Goal: Find specific page/section: Find specific page/section

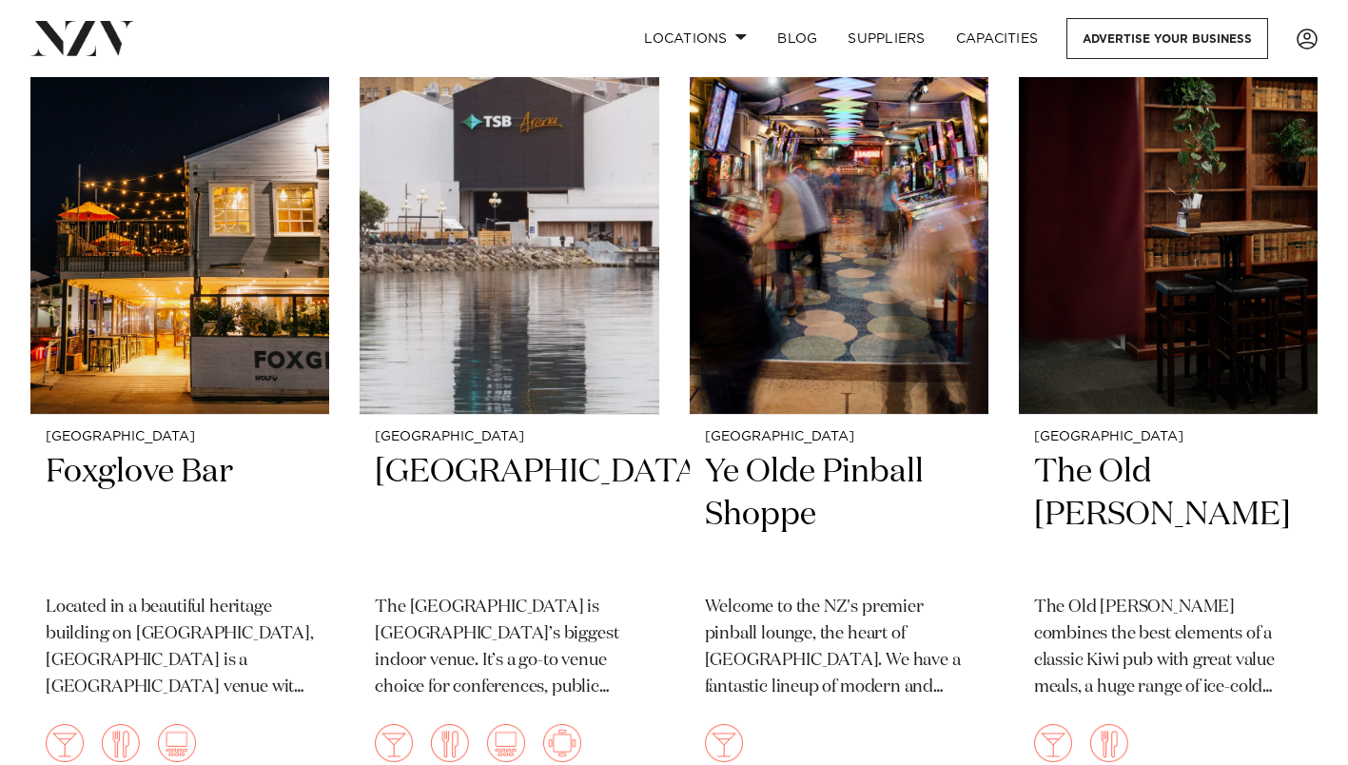
scroll to position [7323, 0]
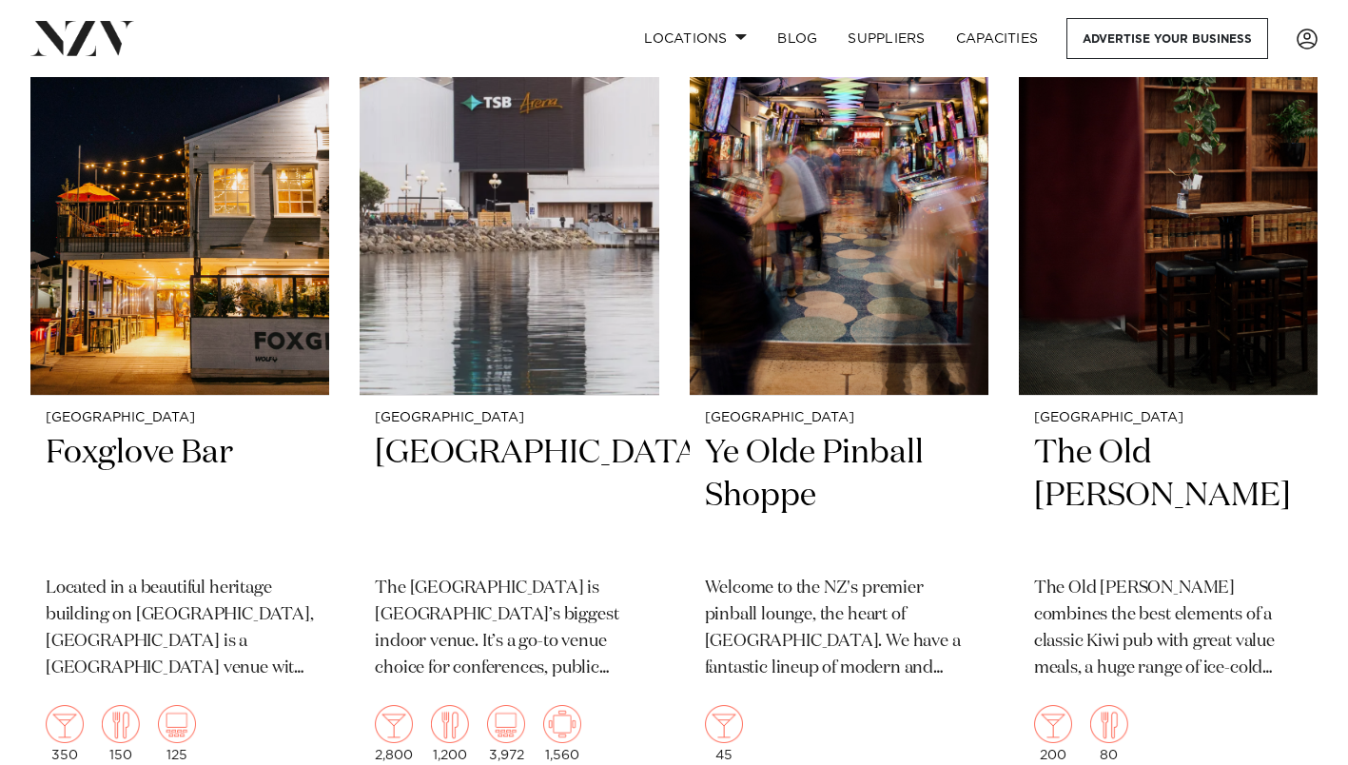
click at [91, 459] on h2 "Foxglove Bar" at bounding box center [180, 496] width 268 height 128
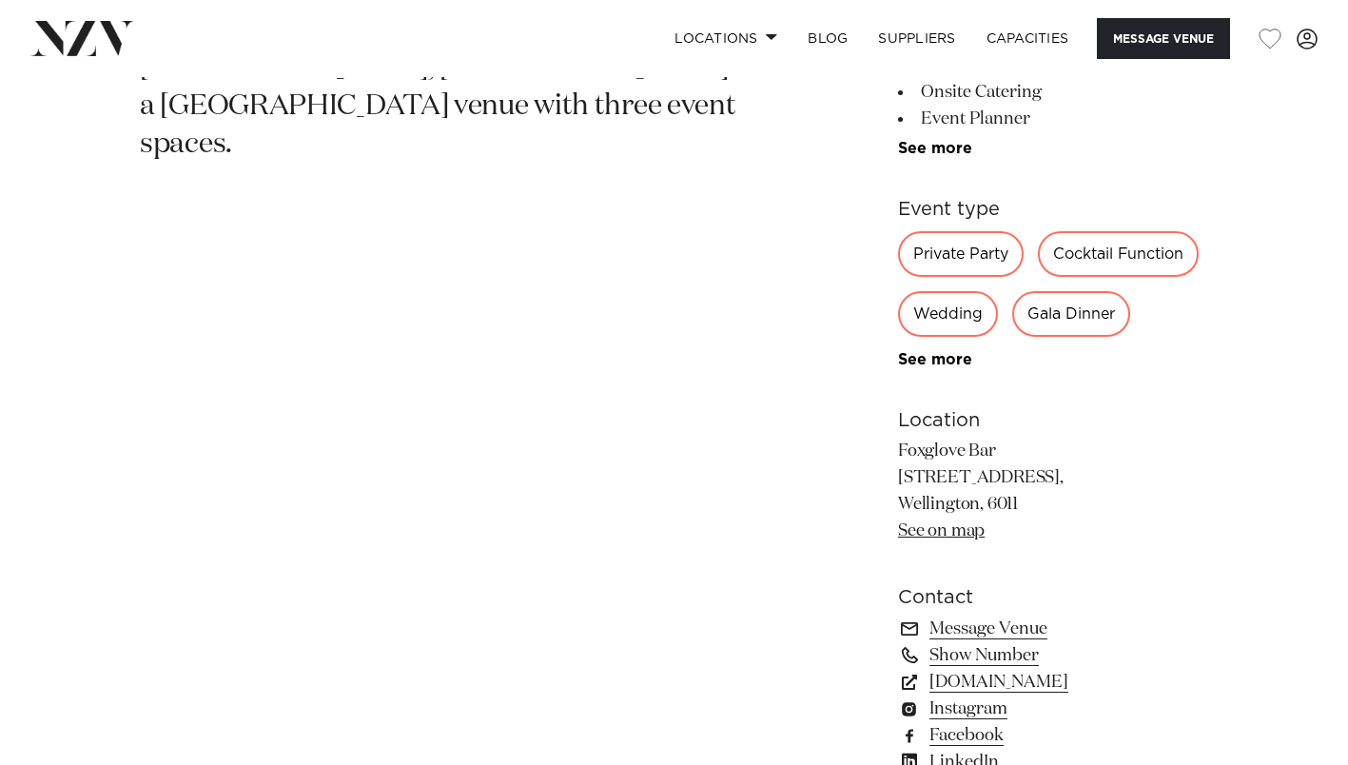
scroll to position [856, 0]
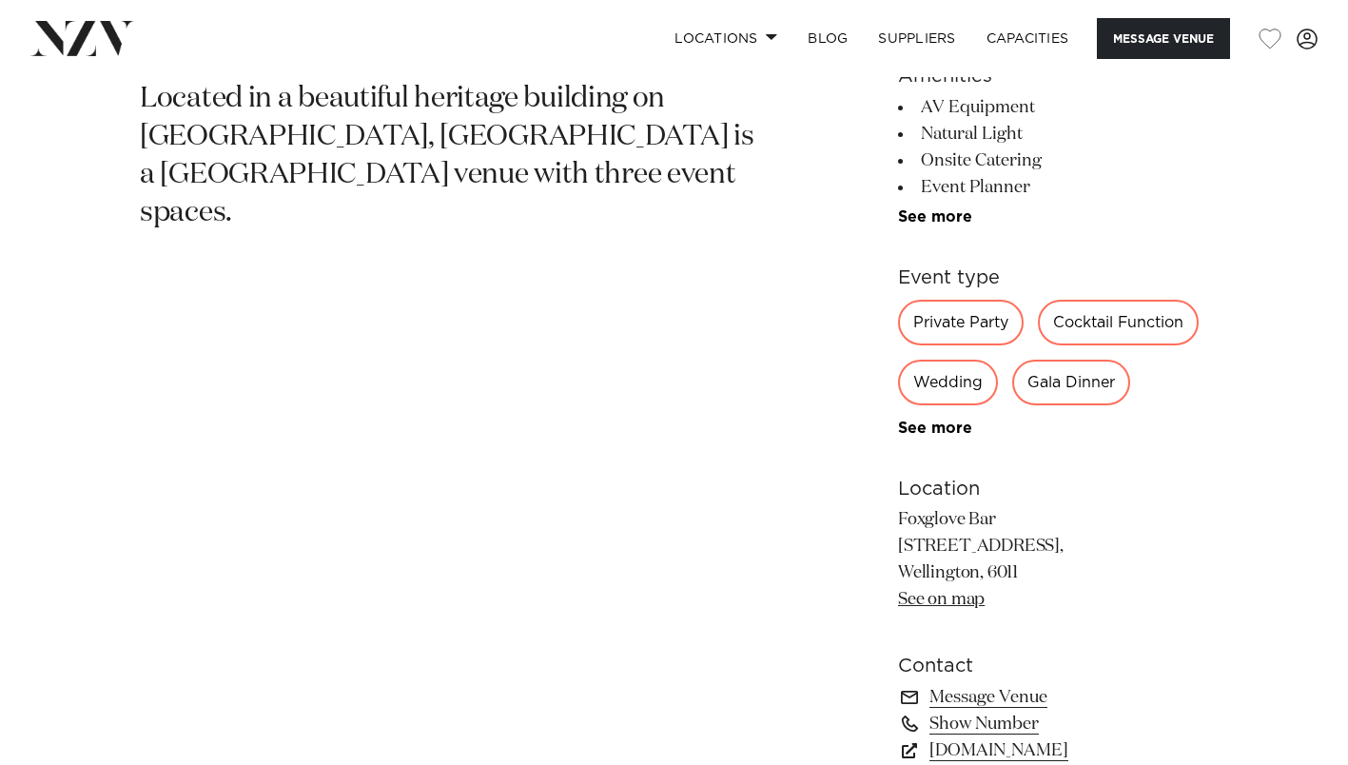
click at [941, 326] on div "Private Party" at bounding box center [961, 323] width 126 height 46
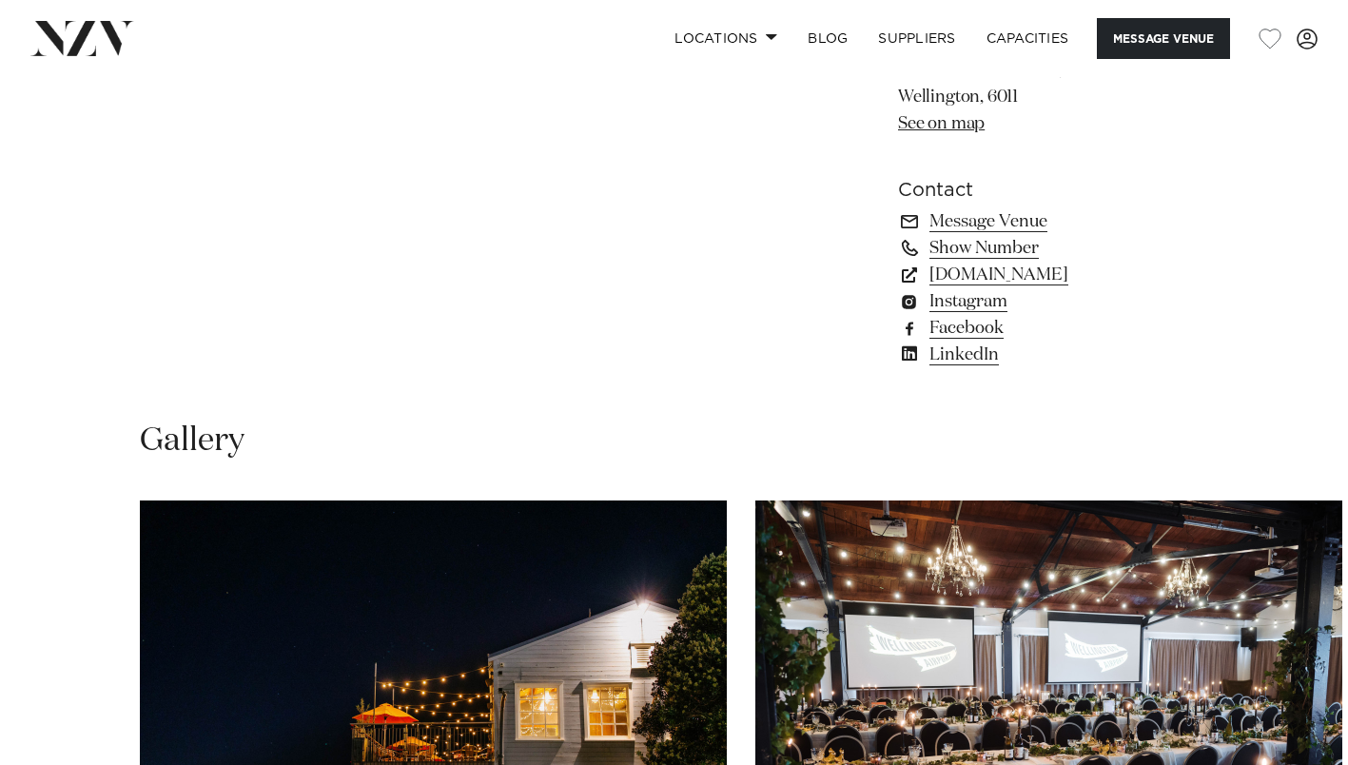
scroll to position [1046, 0]
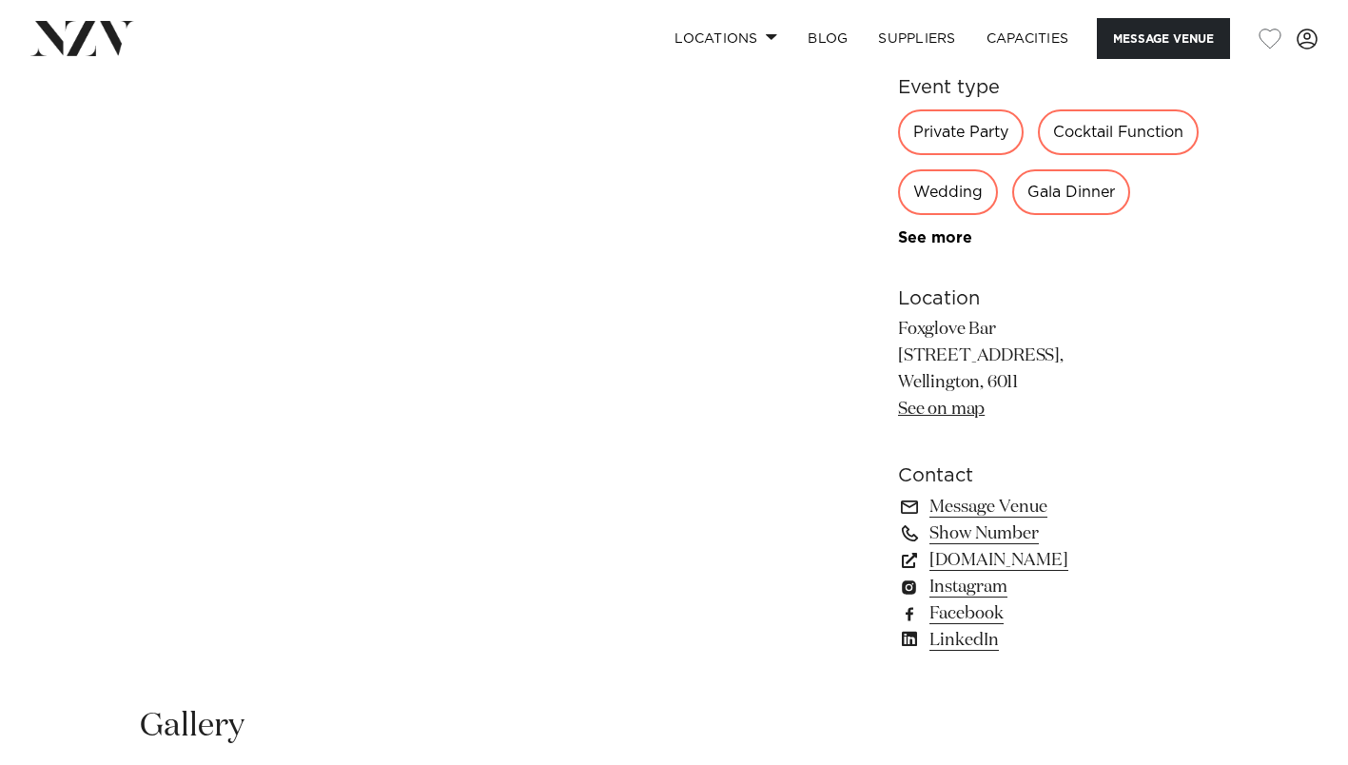
click at [994, 556] on link "foxglovebar.co.nz" at bounding box center [1053, 560] width 310 height 27
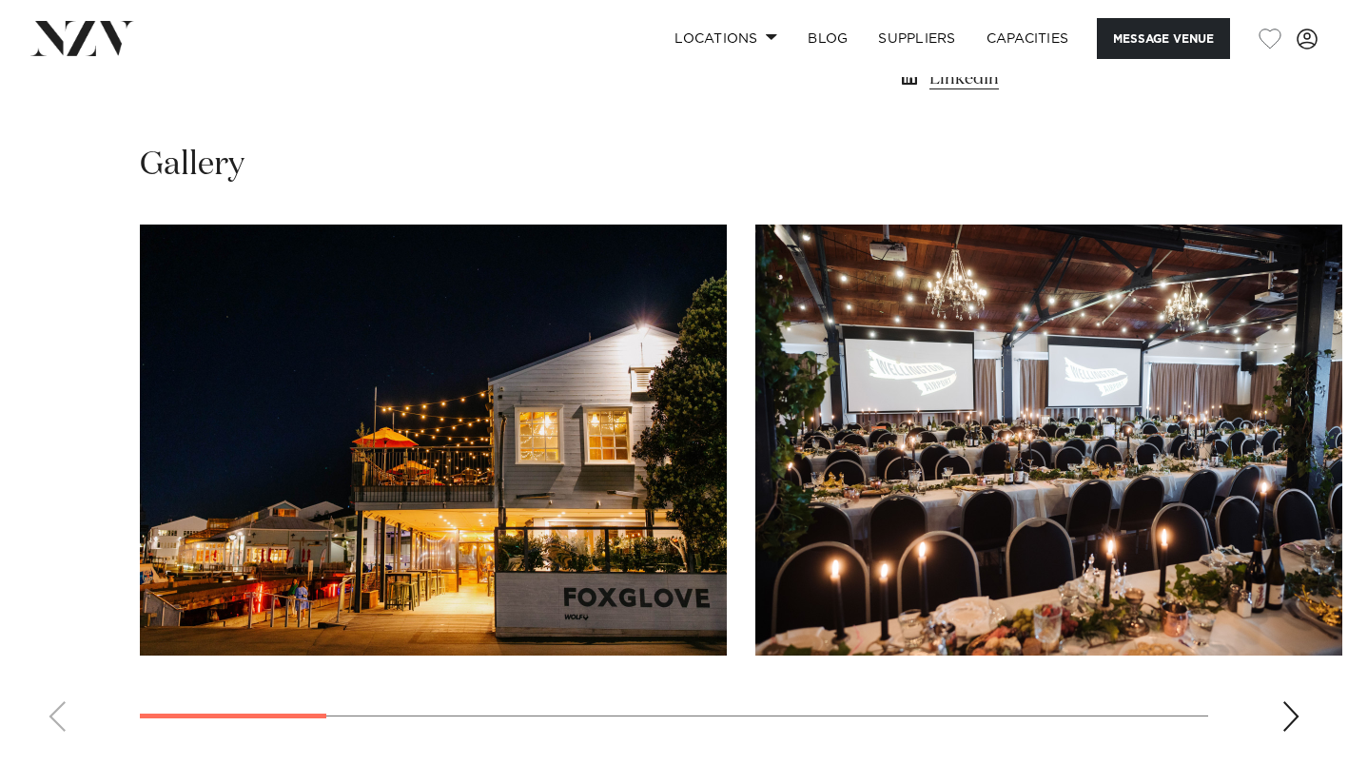
scroll to position [1236, 0]
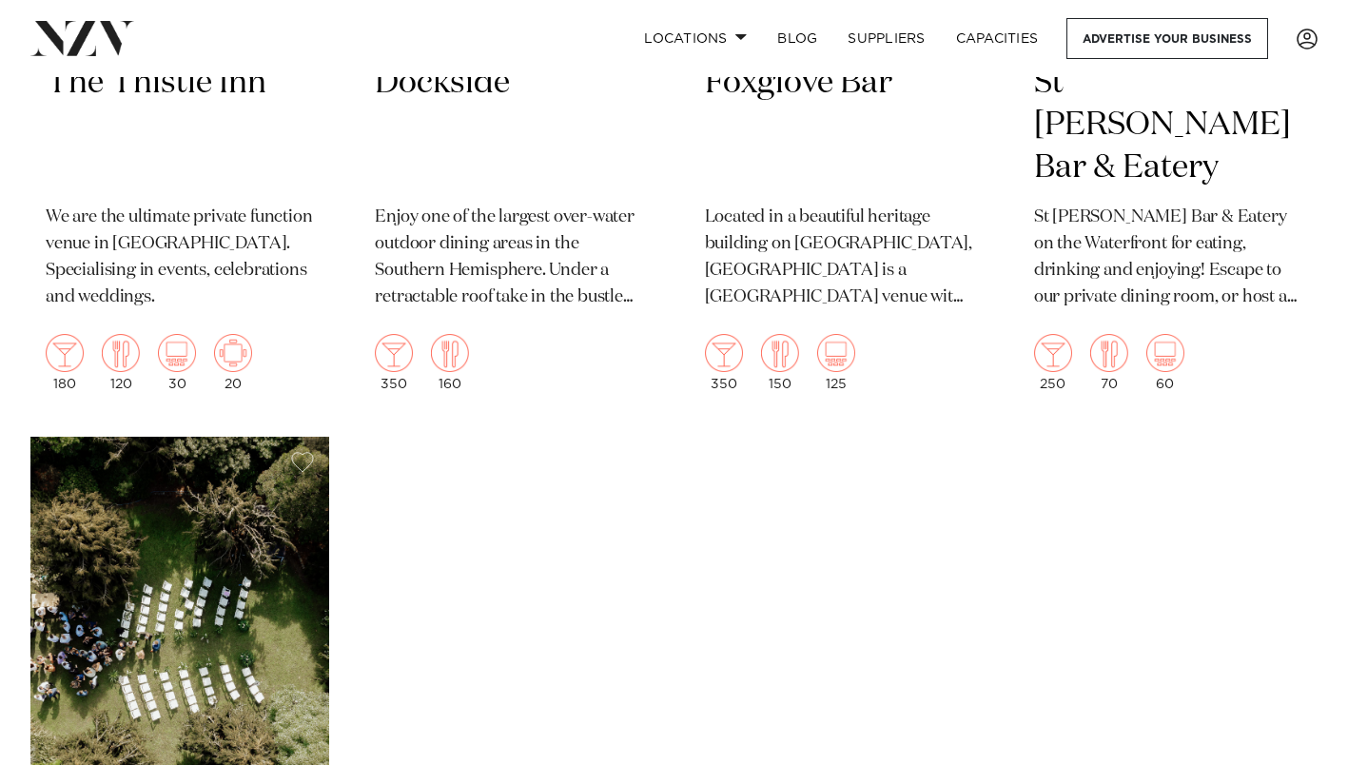
scroll to position [4945, 0]
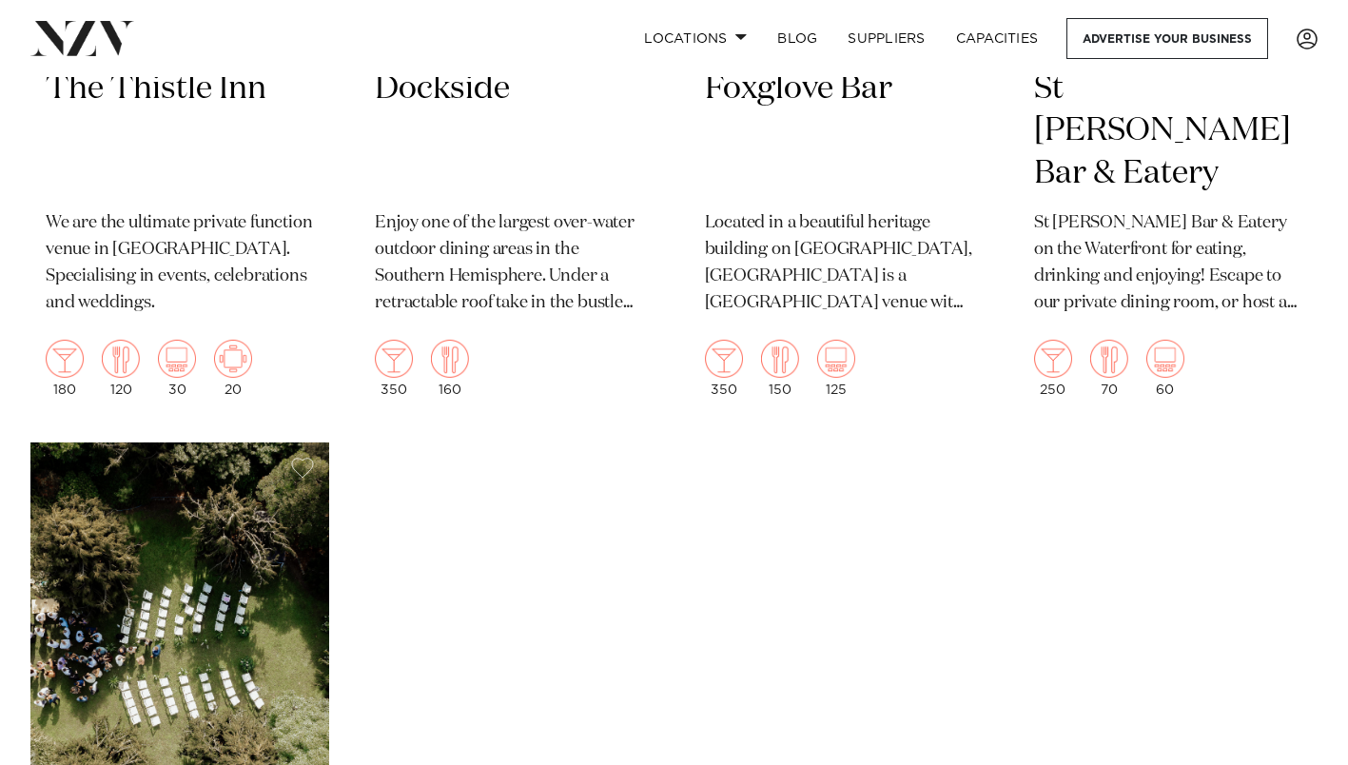
click at [1065, 142] on h2 "St [PERSON_NAME] Bar & Eatery" at bounding box center [1168, 132] width 268 height 128
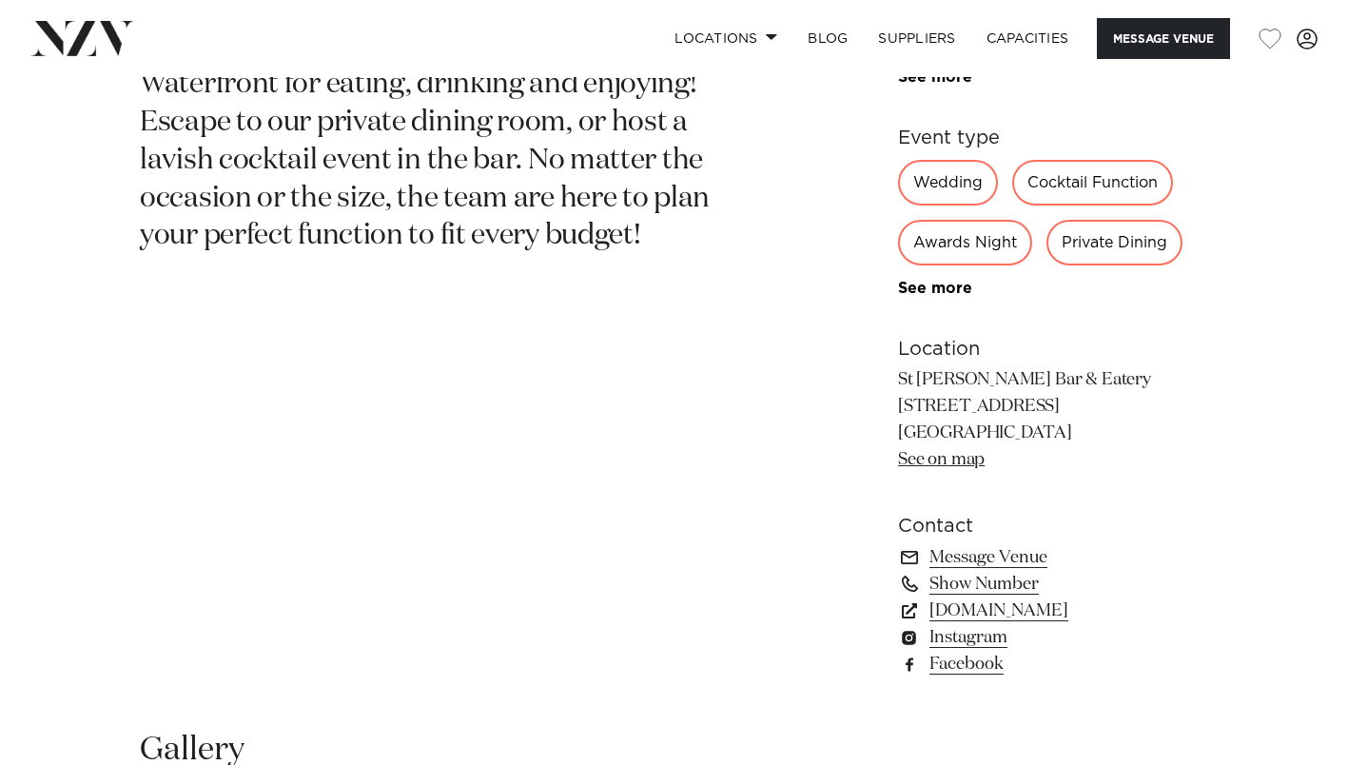
scroll to position [1046, 0]
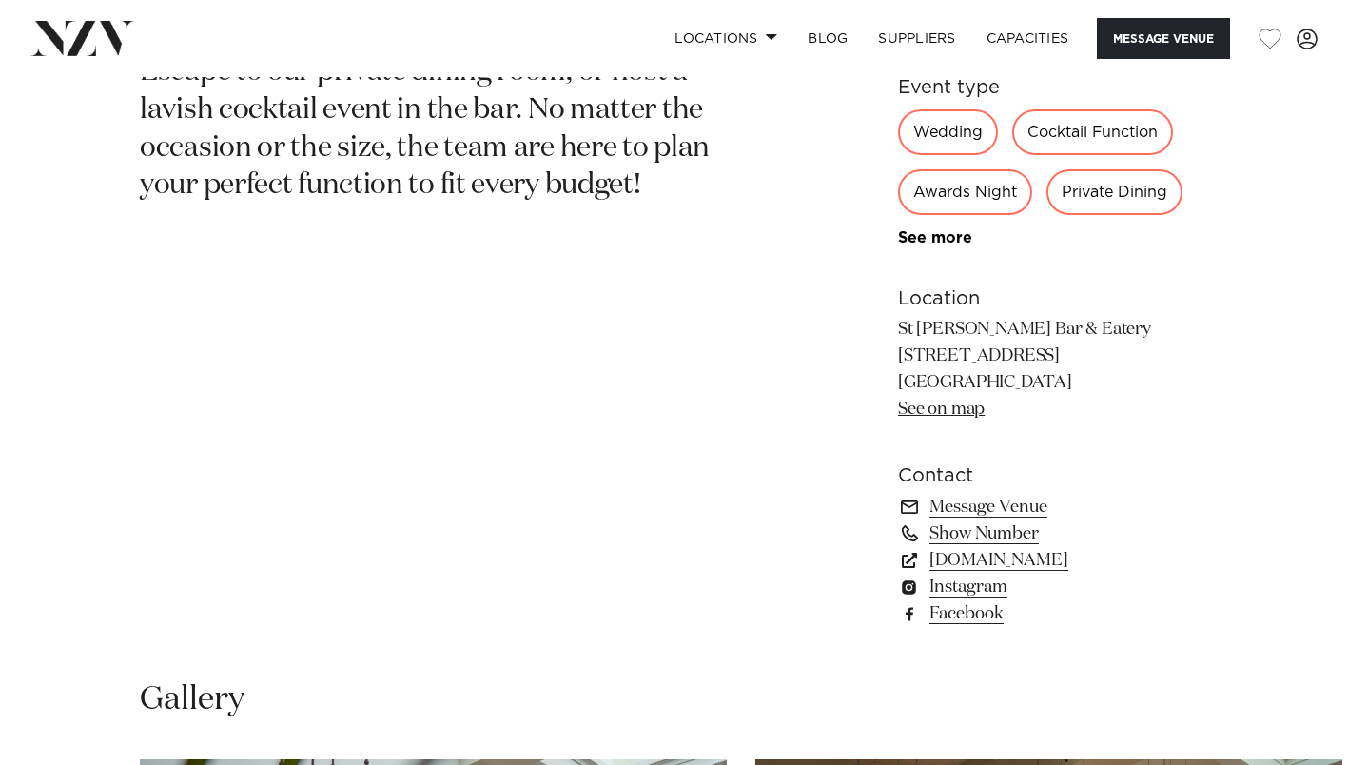
click at [969, 559] on link "[DOMAIN_NAME]" at bounding box center [1053, 560] width 310 height 27
